Goal: Contribute content: Contribute content

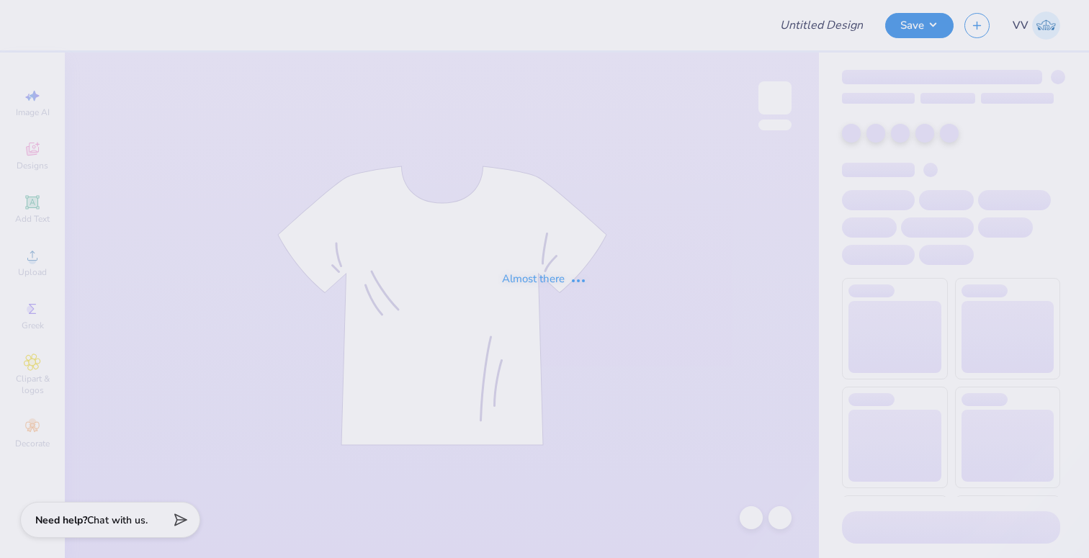
type input "AGD Dad's Weekend 25"
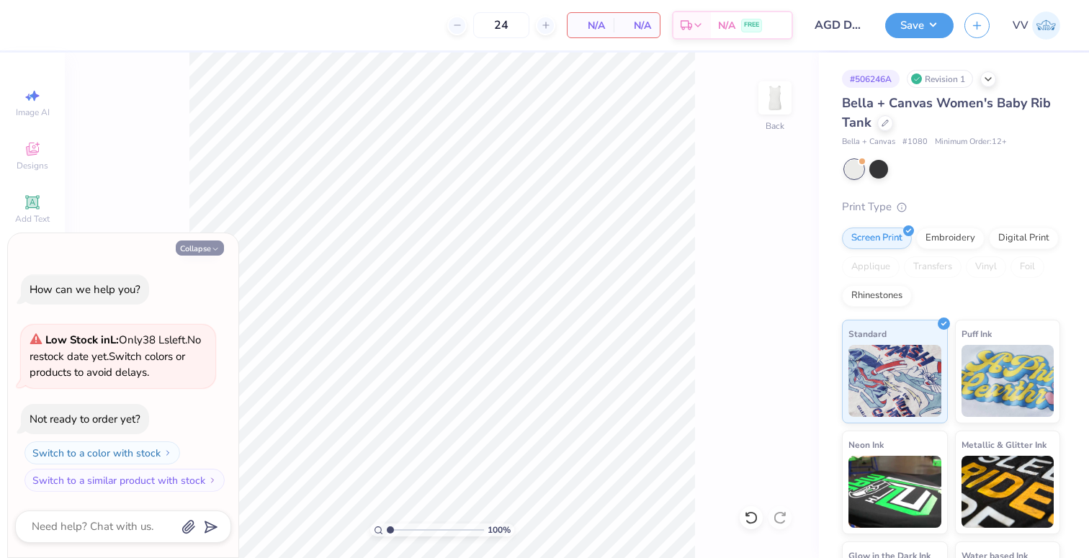
click at [191, 240] on button "Collapse" at bounding box center [200, 247] width 48 height 15
type textarea "x"
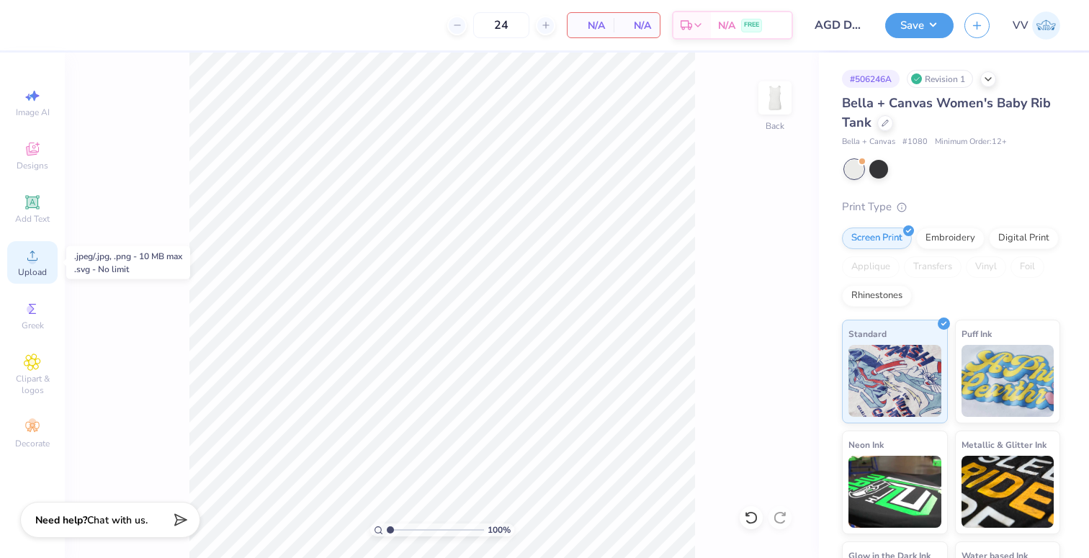
click at [24, 254] on icon at bounding box center [32, 255] width 17 height 17
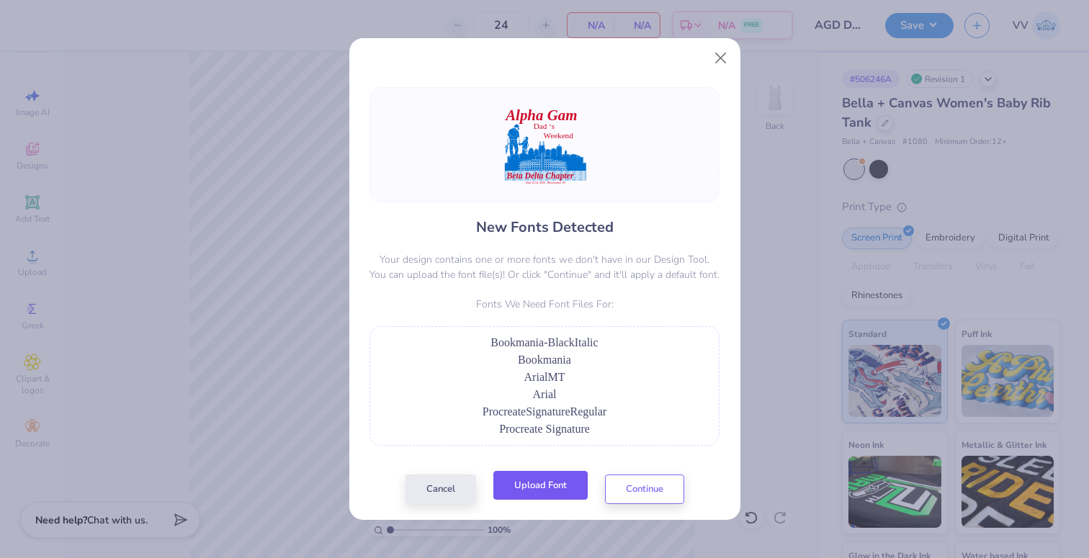
click at [557, 482] on button "Upload Font" at bounding box center [540, 486] width 94 height 30
click at [551, 491] on button "Upload Font" at bounding box center [540, 486] width 94 height 30
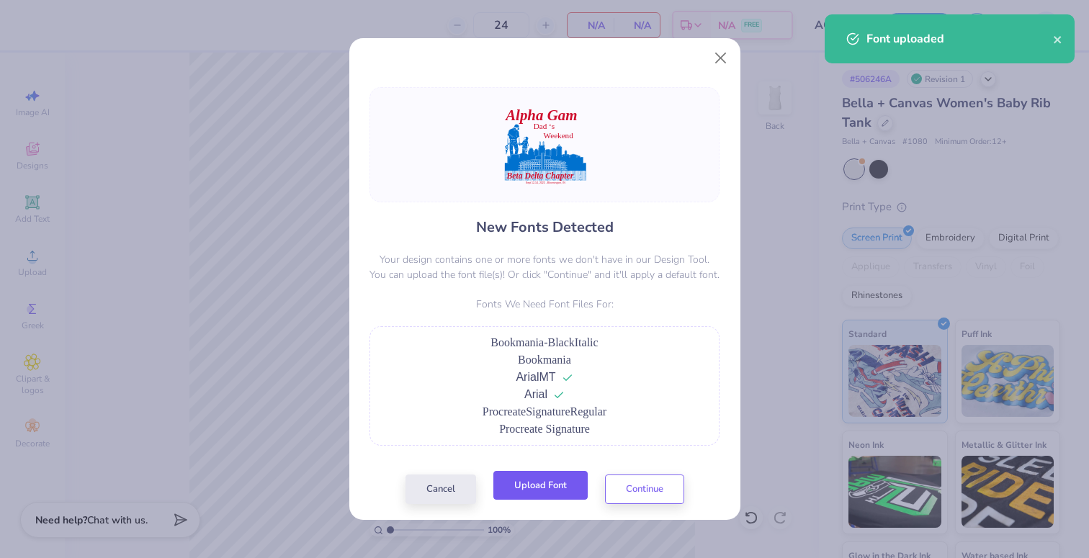
click at [542, 485] on button "Upload Font" at bounding box center [540, 486] width 94 height 30
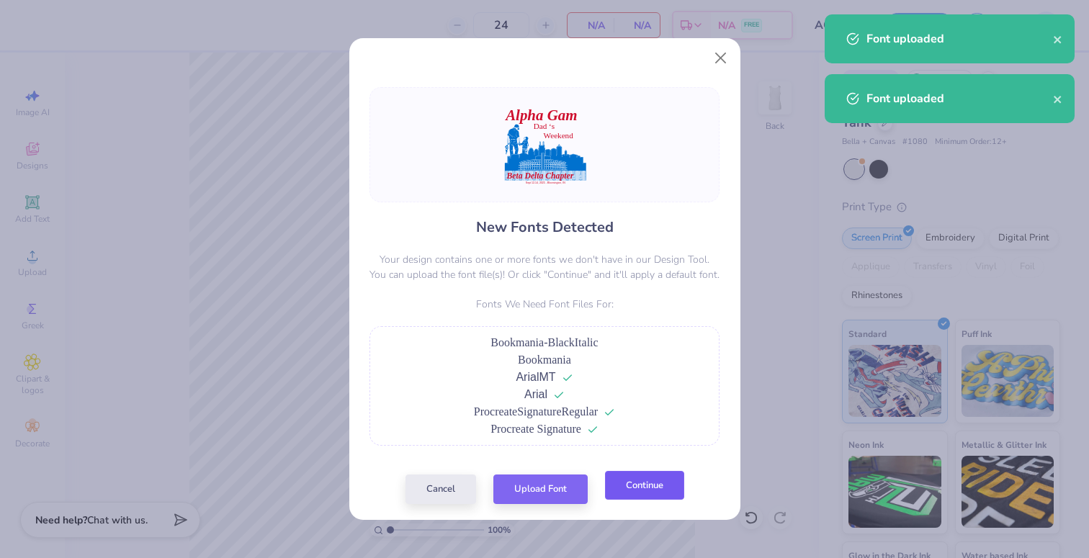
click at [645, 492] on button "Continue" at bounding box center [644, 486] width 79 height 30
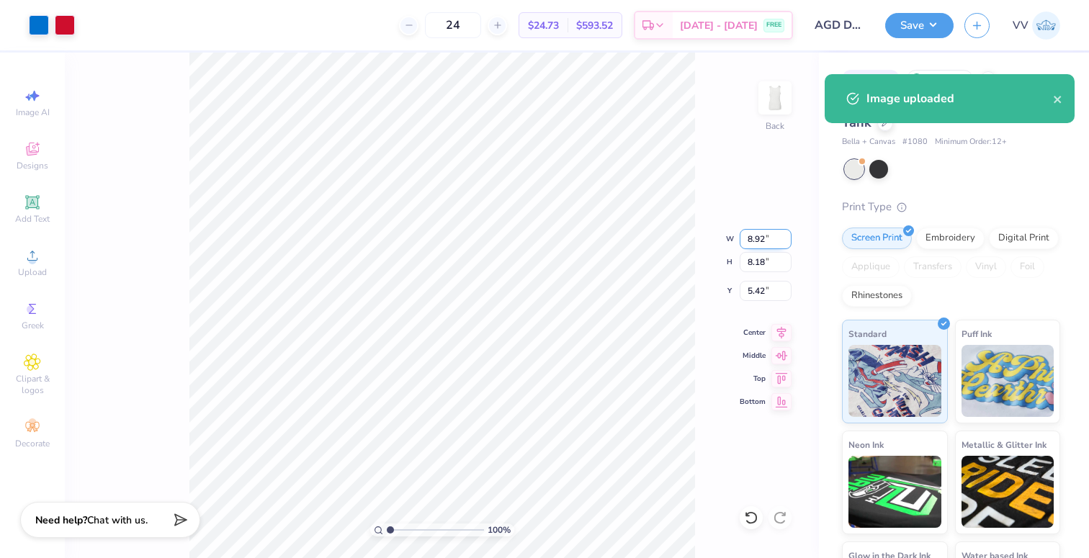
click at [752, 243] on input "8.92" at bounding box center [765, 239] width 52 height 20
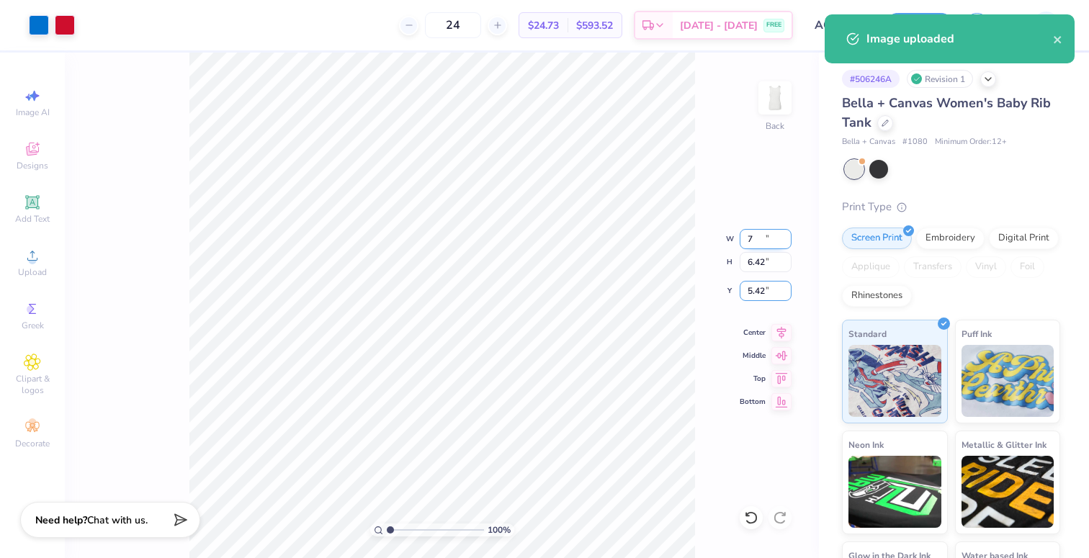
type input "7.00"
type input "6.42"
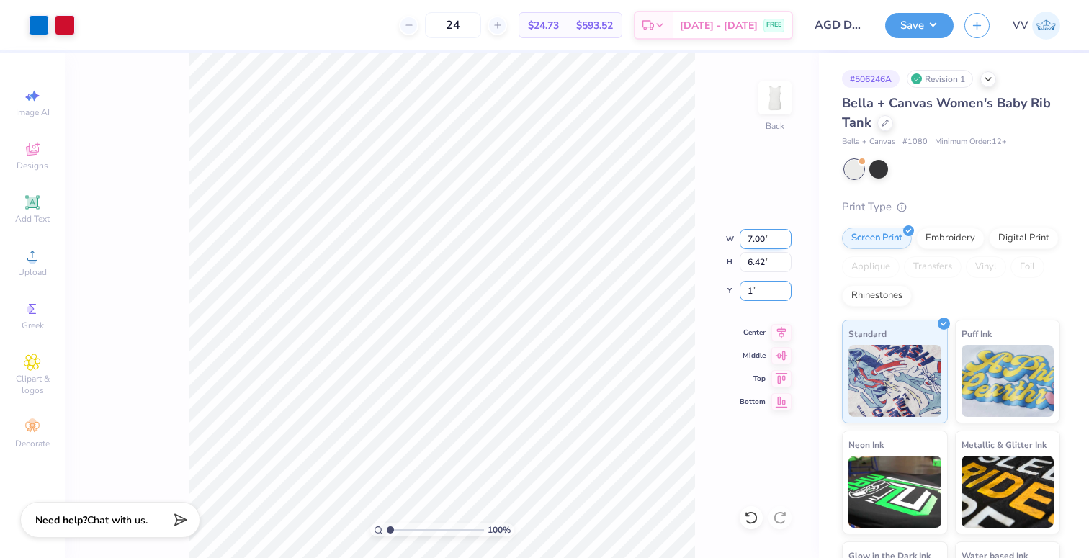
type input "1.00"
click at [397, 530] on input "range" at bounding box center [435, 529] width 97 height 13
type input "1.74"
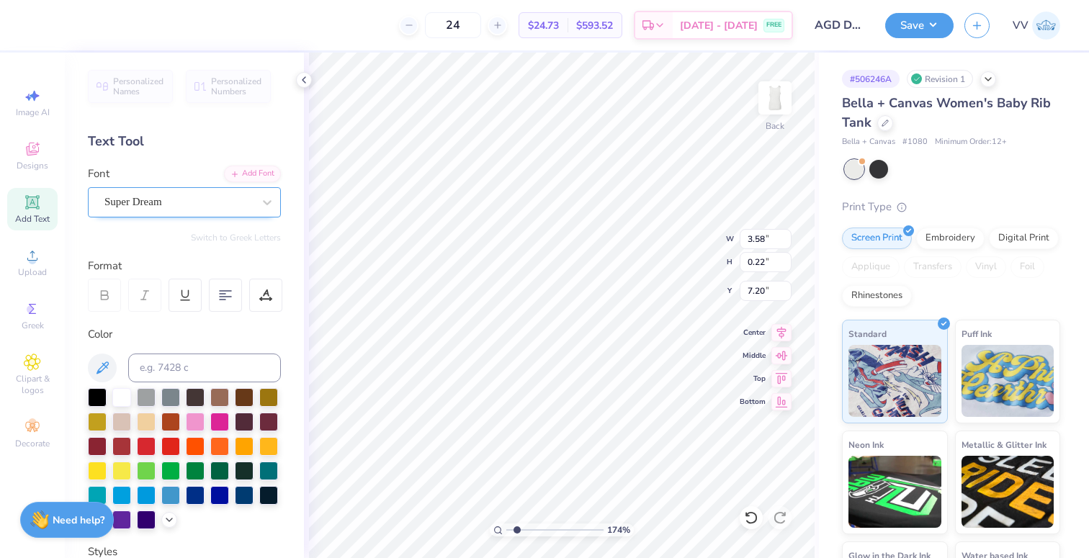
click at [171, 205] on div "Super Dream" at bounding box center [178, 202] width 151 height 22
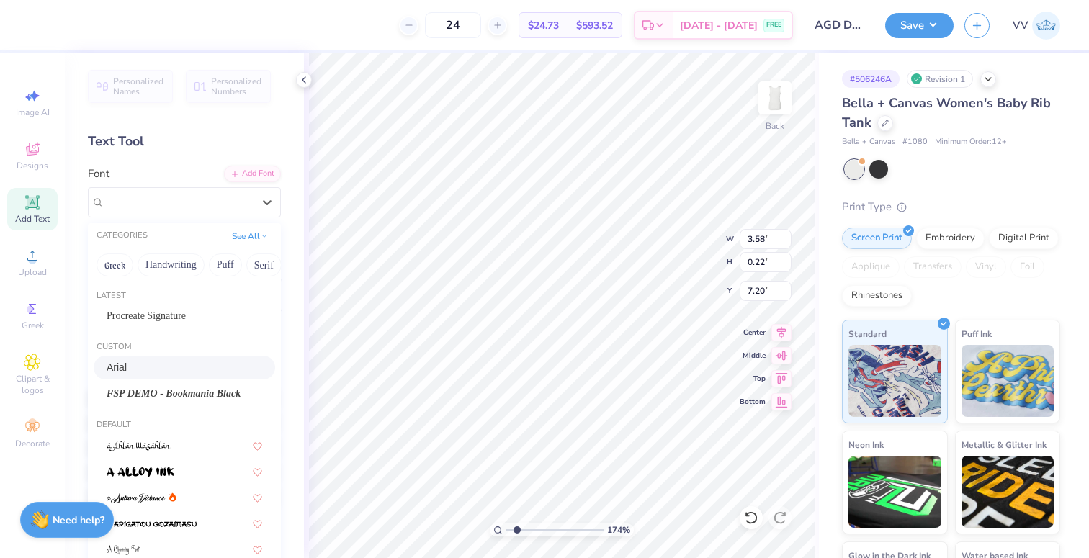
drag, startPoint x: 168, startPoint y: 367, endPoint x: 278, endPoint y: 421, distance: 122.0
click at [168, 367] on div "Arial" at bounding box center [185, 367] width 156 height 15
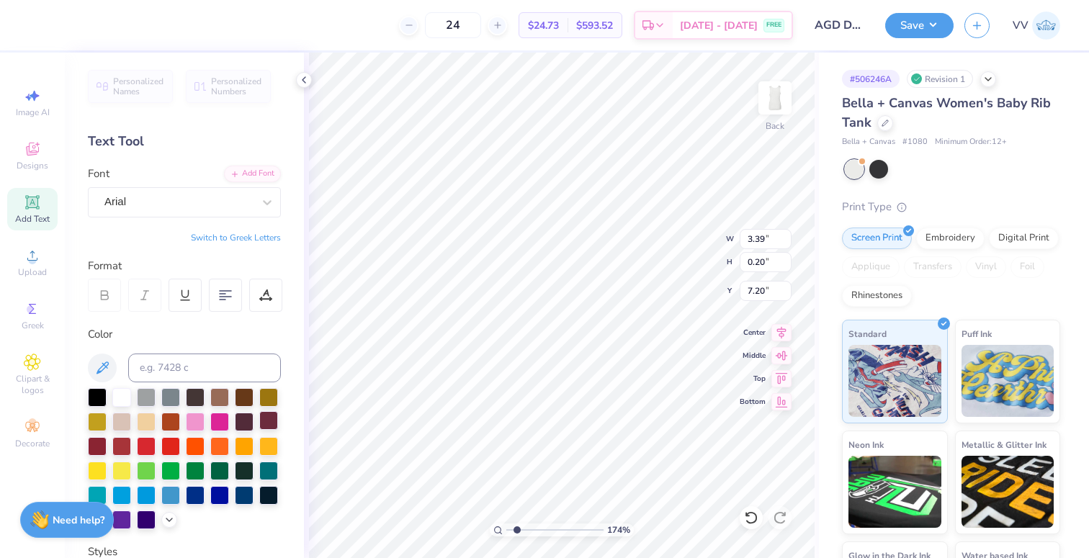
type input "3.39"
type input "0.20"
type input "6.44"
type input "0.67"
type input "6.40"
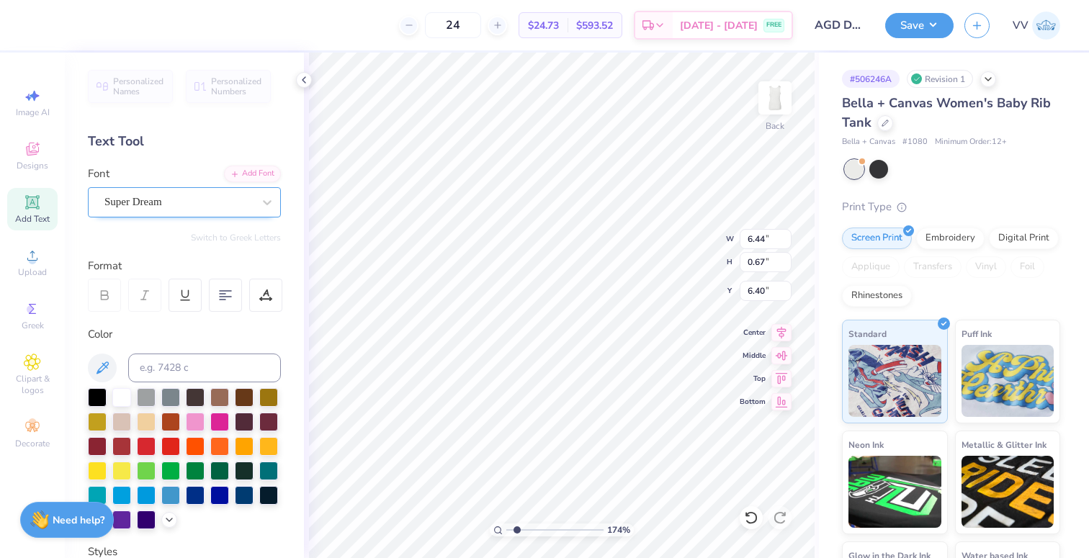
click at [184, 196] on div "Super Dream" at bounding box center [178, 202] width 151 height 22
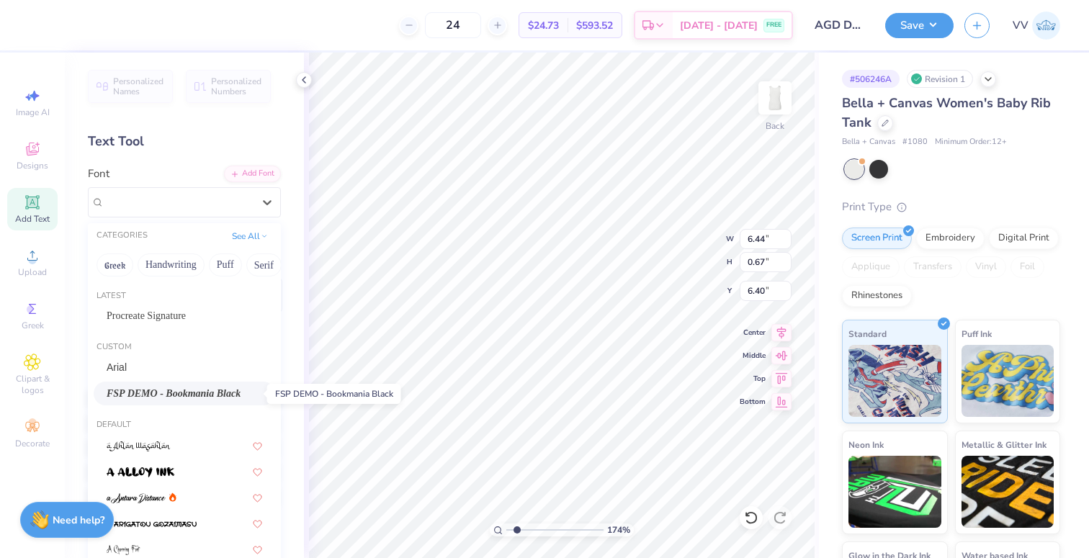
click at [171, 398] on span "FSP DEMO - Bookmania Black" at bounding box center [174, 393] width 134 height 15
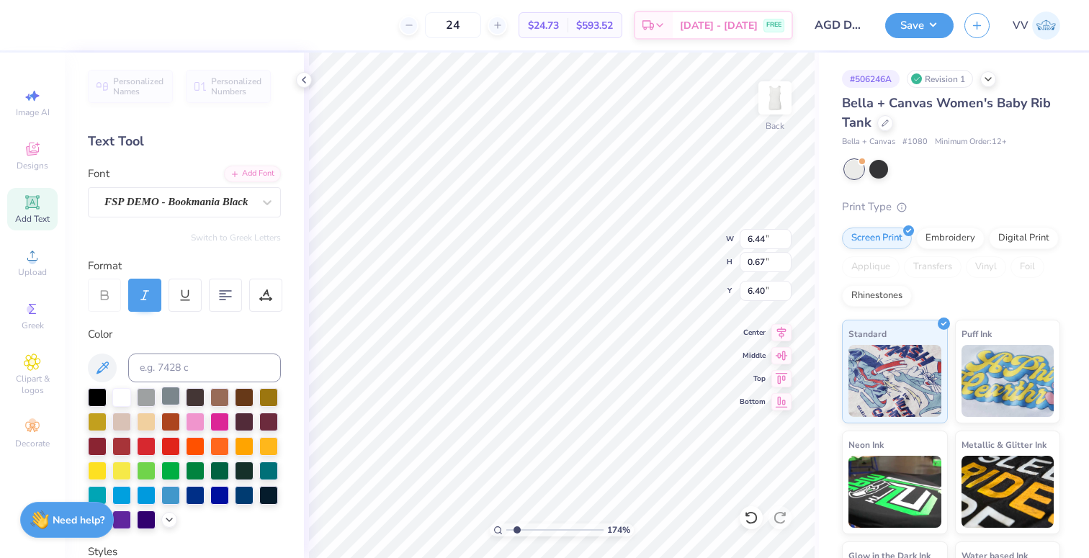
type input "6.65"
type input "0.65"
type input "6.38"
type input "2.82"
type input "0.50"
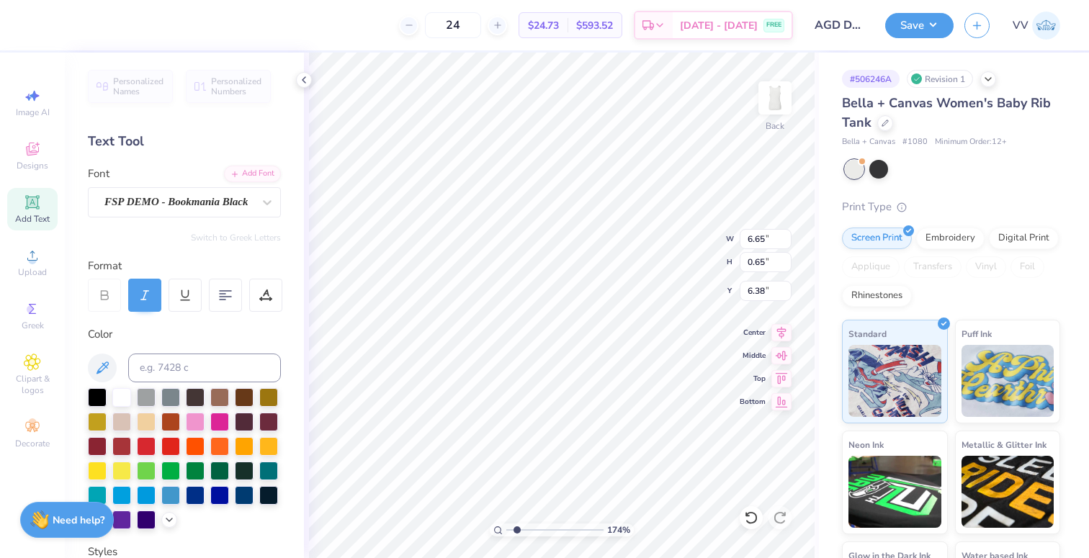
type input "3.00"
click at [217, 208] on div "Super Dream" at bounding box center [178, 202] width 151 height 22
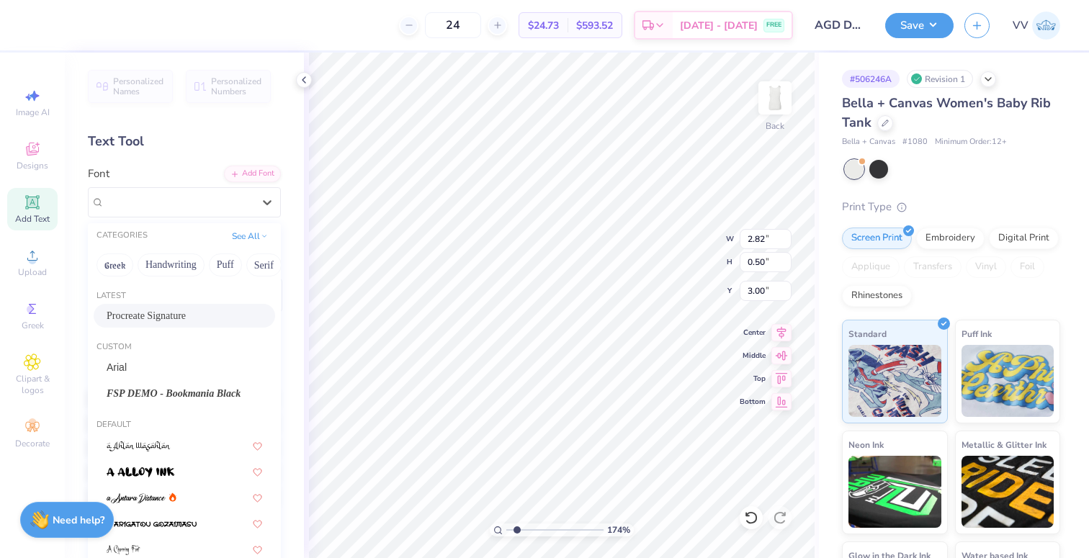
click at [164, 315] on span "Procreate Signature" at bounding box center [146, 315] width 79 height 15
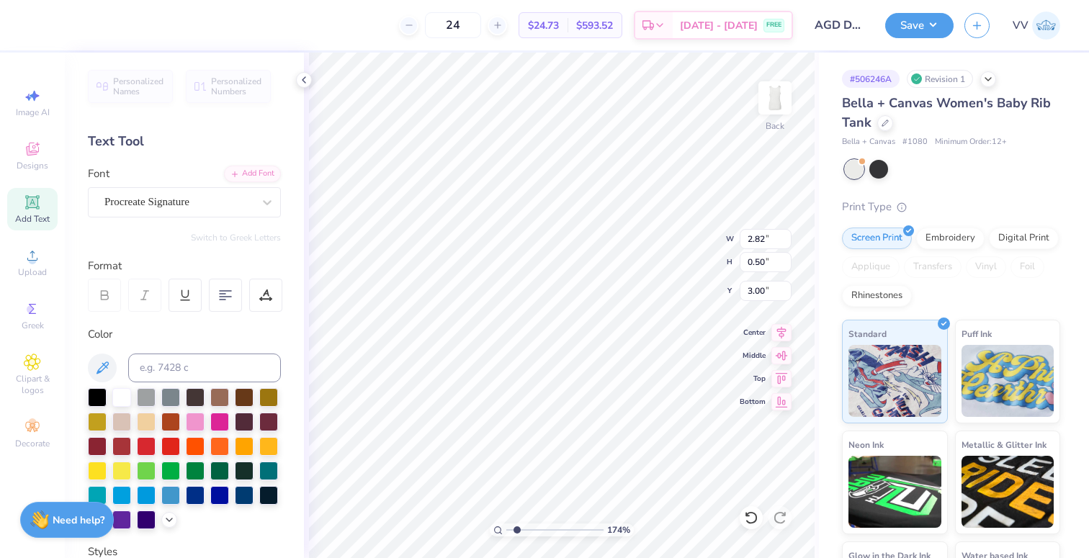
type input "3.21"
type input "1.12"
type input "2.74"
type input "1.88"
type input "0.50"
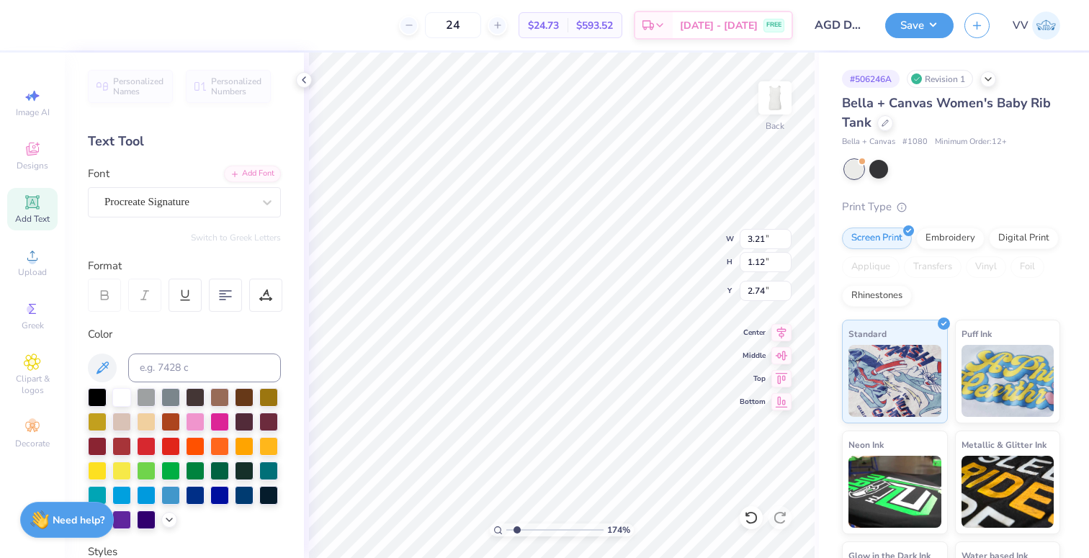
type input "2.18"
click at [169, 198] on div "Super Dream" at bounding box center [178, 202] width 151 height 22
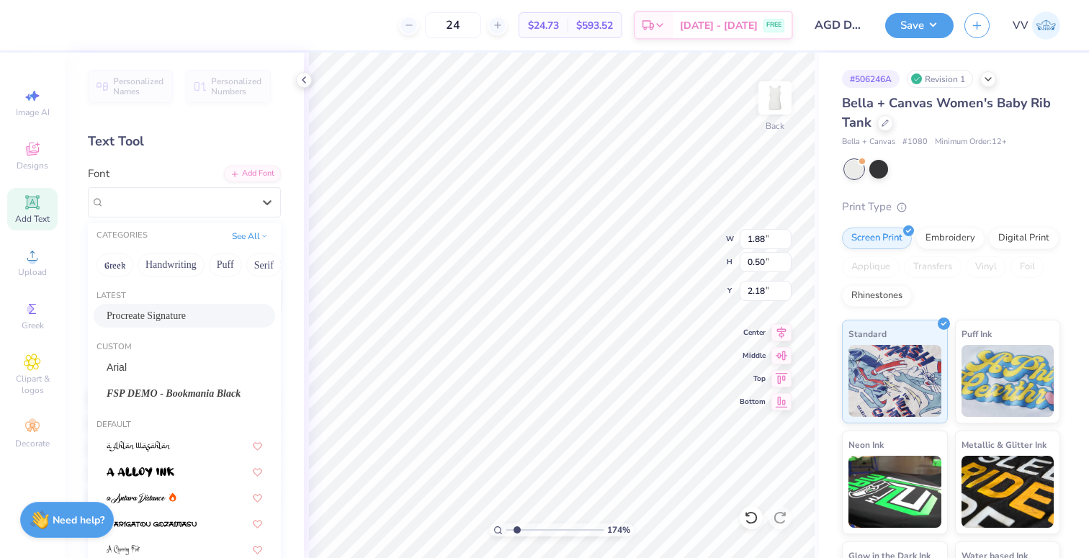
drag, startPoint x: 203, startPoint y: 320, endPoint x: 238, endPoint y: 323, distance: 35.5
click at [186, 320] on span "Procreate Signature" at bounding box center [146, 315] width 79 height 15
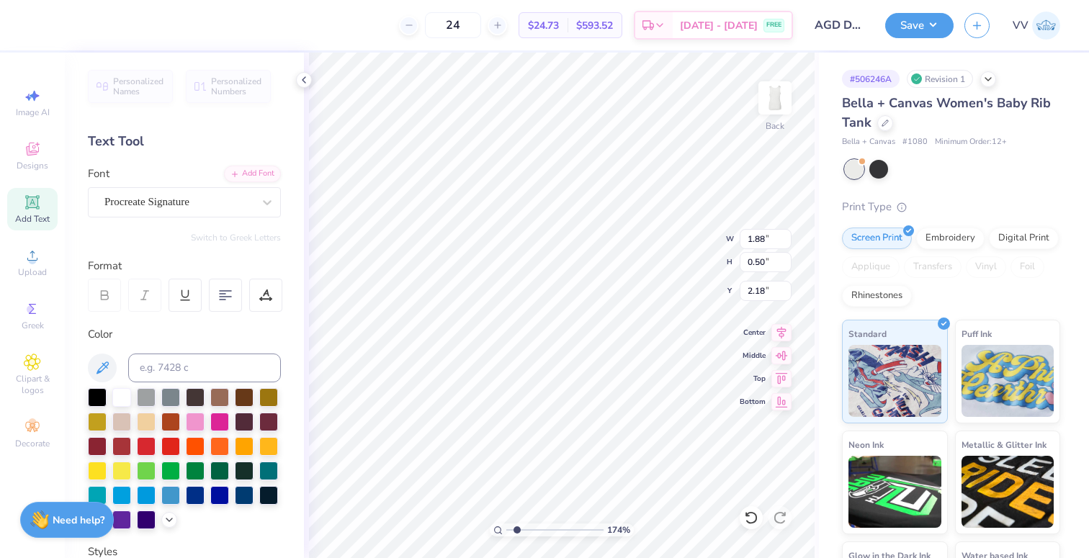
type input "2.55"
type input "1.01"
type input "1.97"
type input "6.20"
type input "1.20"
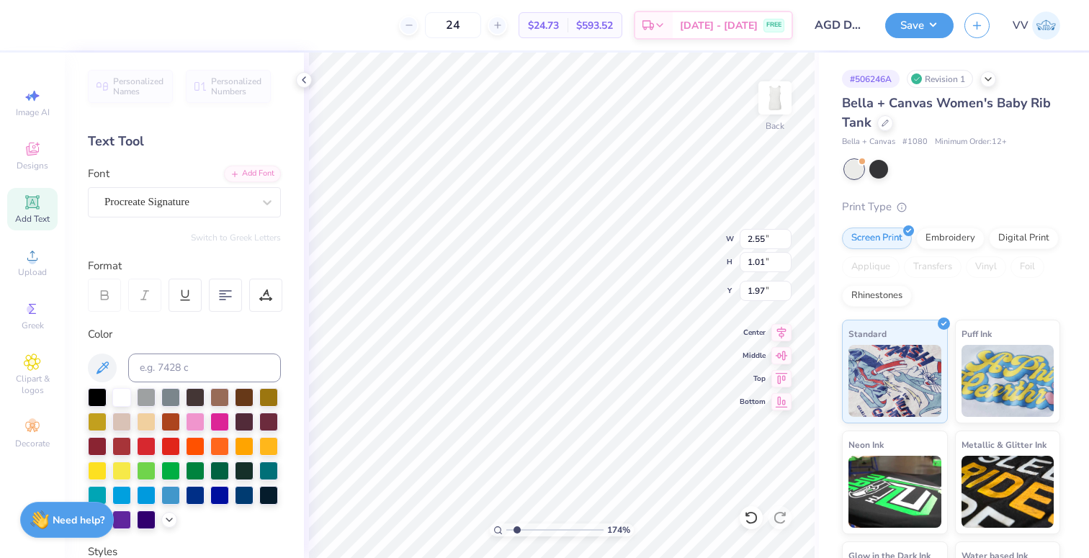
type input "1.00"
click at [143, 210] on div "Super Dream" at bounding box center [178, 202] width 151 height 22
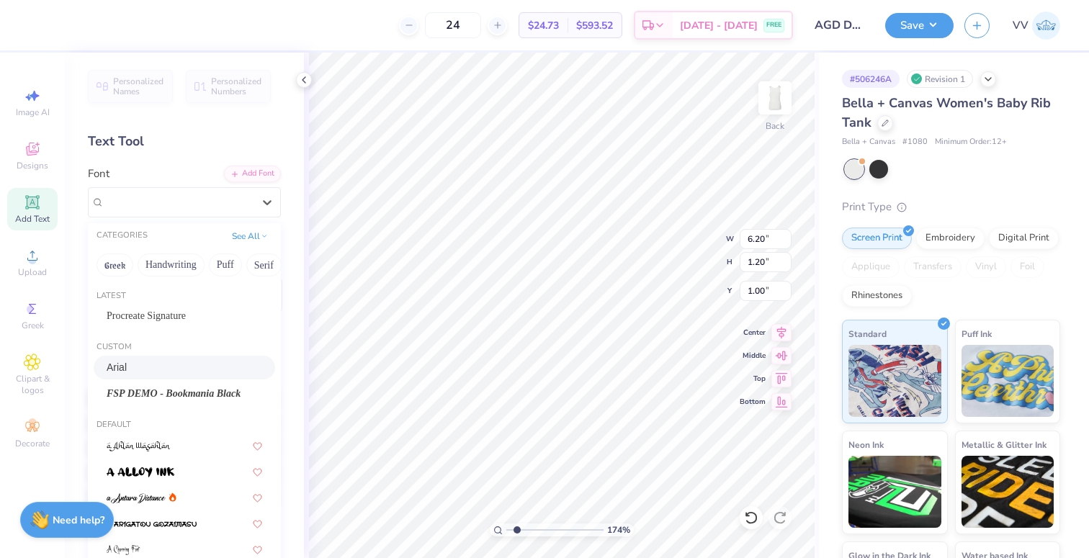
click at [155, 383] on div "FSP DEMO - Bookmania Black" at bounding box center [184, 394] width 181 height 24
click at [155, 383] on div "Color" at bounding box center [184, 427] width 193 height 203
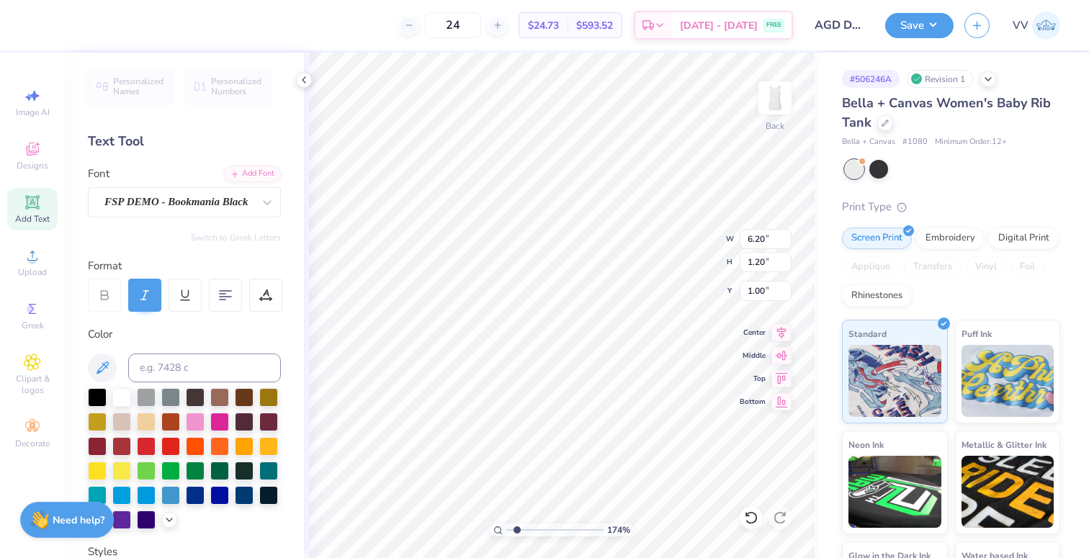
type input "6.96"
type input "1.17"
type input "0.97"
type input "0.95"
type input "2.71"
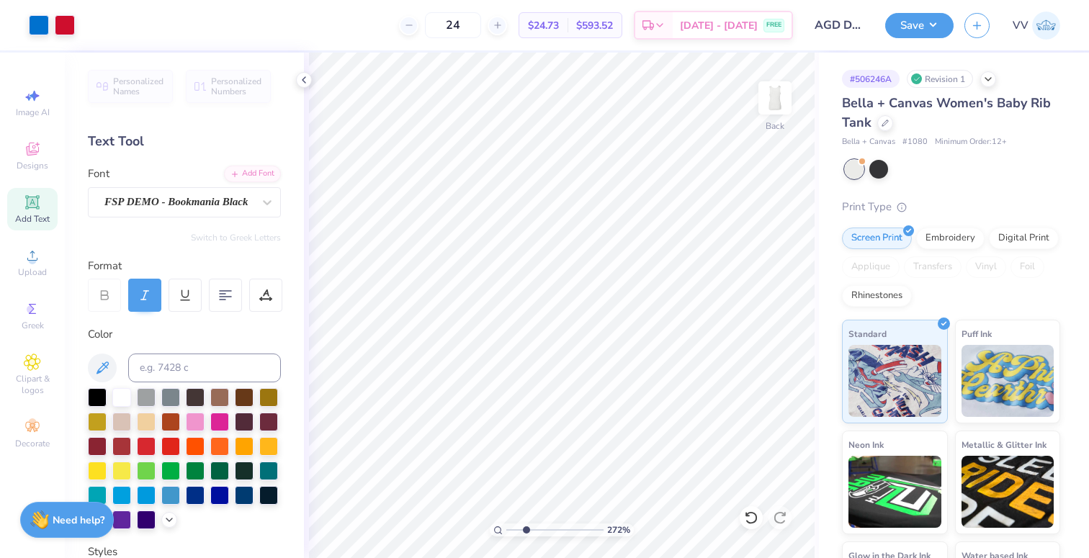
click at [526, 529] on input "range" at bounding box center [554, 529] width 97 height 13
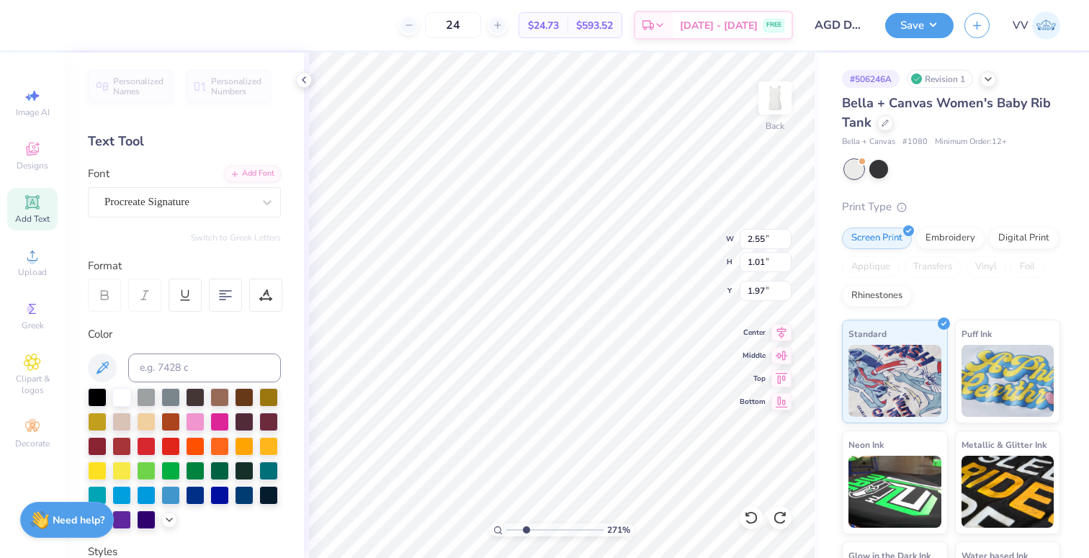
type input "4.20"
type input "1.89"
type input "1.94"
type input "6.36"
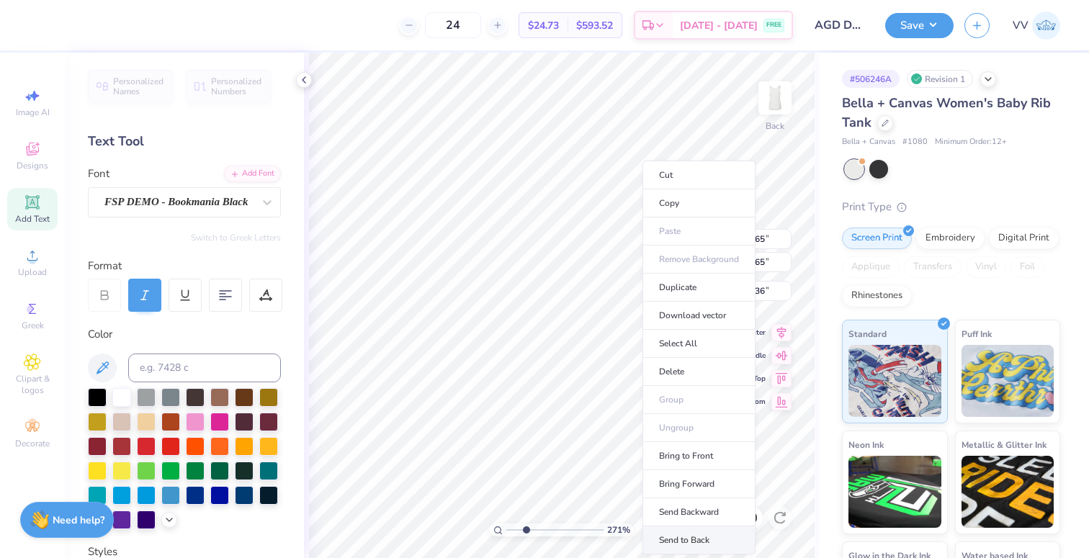
click at [704, 535] on li "Send to Back" at bounding box center [698, 540] width 113 height 28
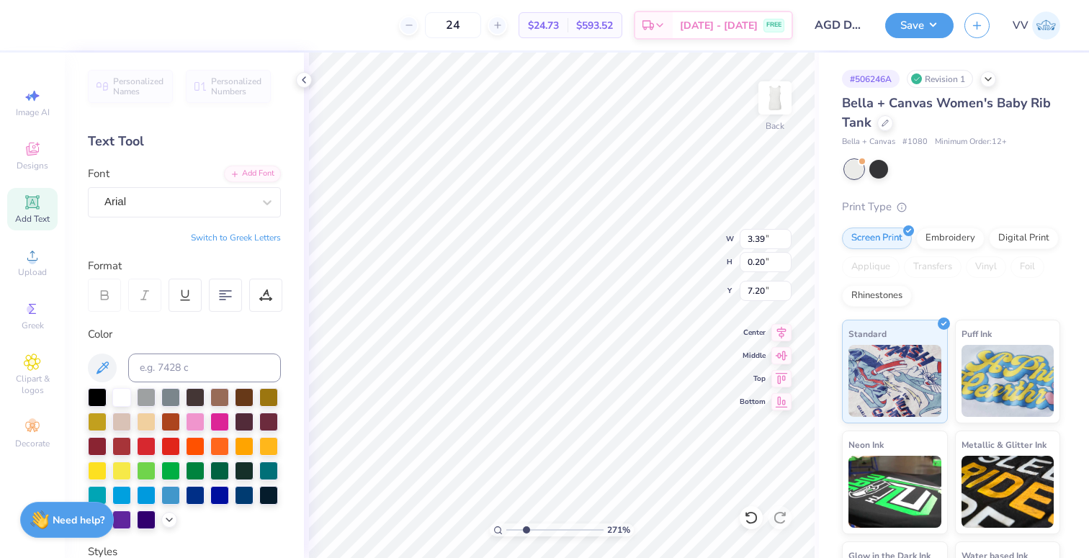
type input "7.23"
click at [520, 528] on input "range" at bounding box center [554, 529] width 97 height 13
drag, startPoint x: 483, startPoint y: 534, endPoint x: 474, endPoint y: 537, distance: 9.8
type input "1"
click at [506, 536] on input "range" at bounding box center [554, 529] width 97 height 13
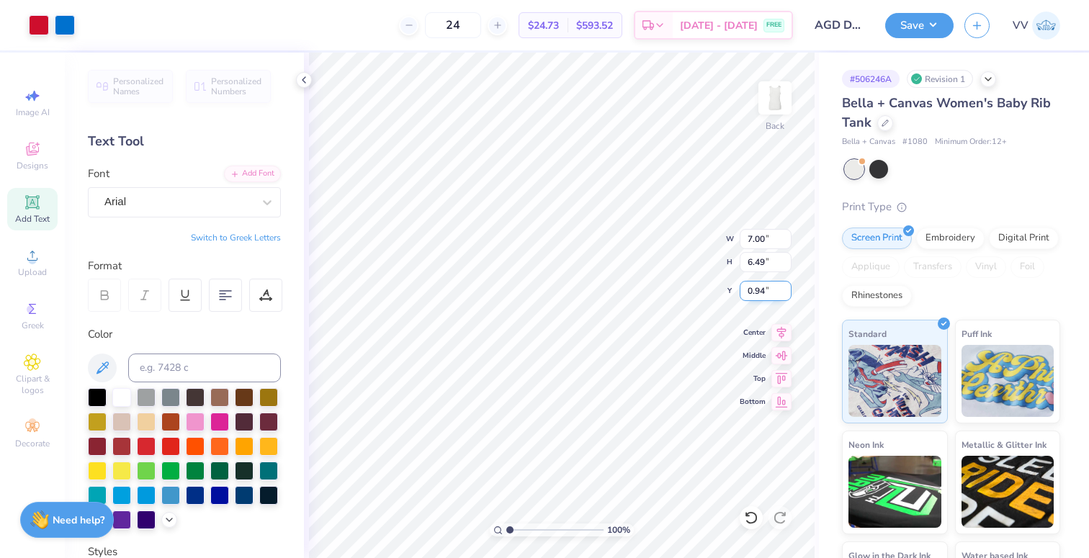
click at [769, 291] on input "0.94" at bounding box center [765, 291] width 52 height 20
type input "1.00"
click at [927, 23] on button "Save" at bounding box center [919, 23] width 68 height 25
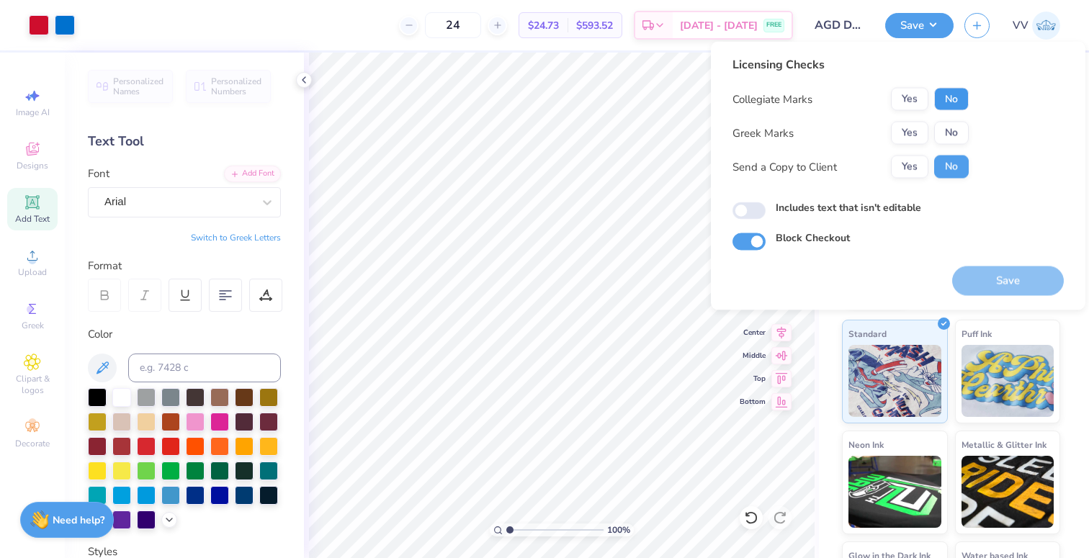
click at [942, 102] on button "No" at bounding box center [951, 99] width 35 height 23
click at [917, 132] on button "Yes" at bounding box center [909, 133] width 37 height 23
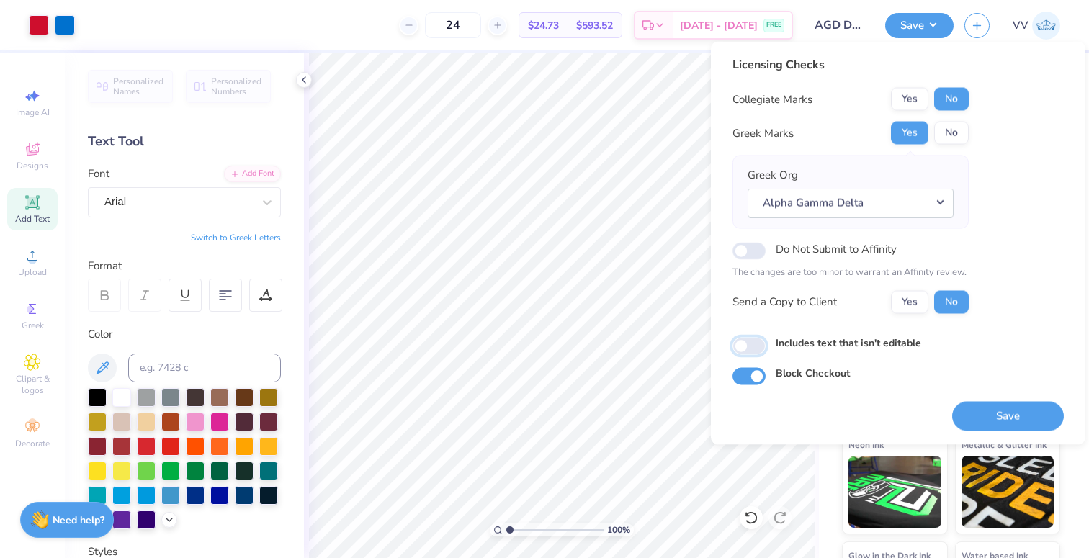
click at [754, 345] on input "Includes text that isn't editable" at bounding box center [748, 345] width 33 height 17
checkbox input "true"
click at [1001, 413] on button "Save" at bounding box center [1008, 416] width 112 height 30
